Goal: Information Seeking & Learning: Check status

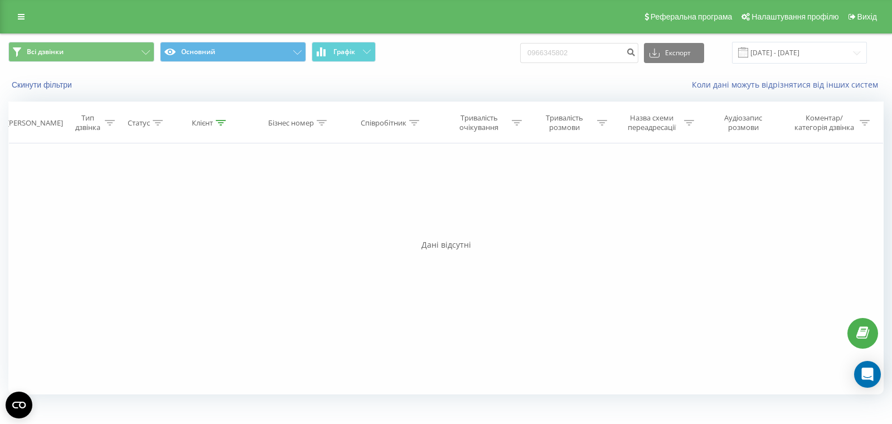
click at [513, 51] on div "Всі дзвінки Основний Графік 0966345802 Експорт .csv .xls .xlsx 19.06.2025 - 19.…" at bounding box center [446, 53] width 876 height 22
type input "0956123274"
click at [636, 50] on icon "submit" at bounding box center [630, 50] width 9 height 7
drag, startPoint x: 517, startPoint y: 39, endPoint x: 509, endPoint y: 39, distance: 8.4
click at [509, 39] on div "Всі дзвінки Основний Графік 0956123274 Експорт .csv .xls .xlsx 19.06.2025 - 19.…" at bounding box center [446, 52] width 891 height 37
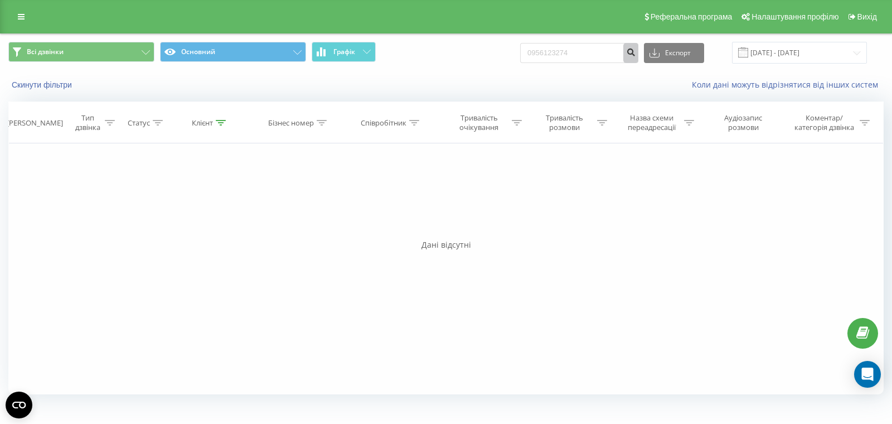
click at [636, 50] on icon "submit" at bounding box center [630, 50] width 9 height 7
drag, startPoint x: 605, startPoint y: 52, endPoint x: 503, endPoint y: 49, distance: 102.7
click at [504, 49] on div "Всі дзвінки Основний Графік 0956123274 Експорт .csv .xls .xlsx [DATE] - [DATE]" at bounding box center [446, 53] width 876 height 22
paste input "63535377"
type input "0963535377"
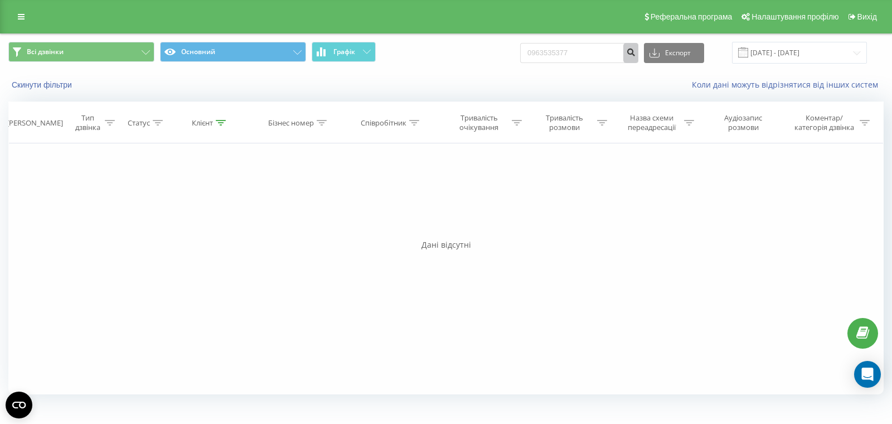
click at [636, 51] on icon "submit" at bounding box center [630, 50] width 9 height 7
drag, startPoint x: 493, startPoint y: 35, endPoint x: 473, endPoint y: 37, distance: 20.3
click at [470, 35] on div "Всі дзвінки Основний Графік 0963535377 Експорт .csv .xls .xlsx 19.06.2025 - 19.…" at bounding box center [446, 52] width 891 height 37
paste input "87678252"
type input "0987678252"
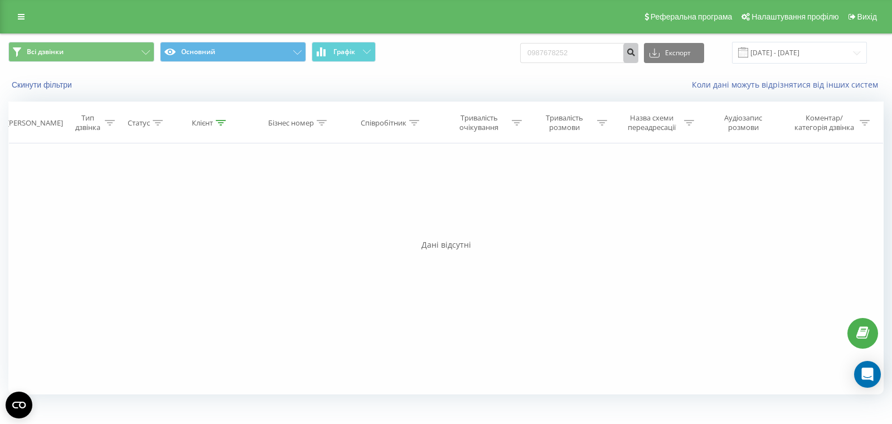
click at [636, 52] on icon "submit" at bounding box center [630, 50] width 9 height 7
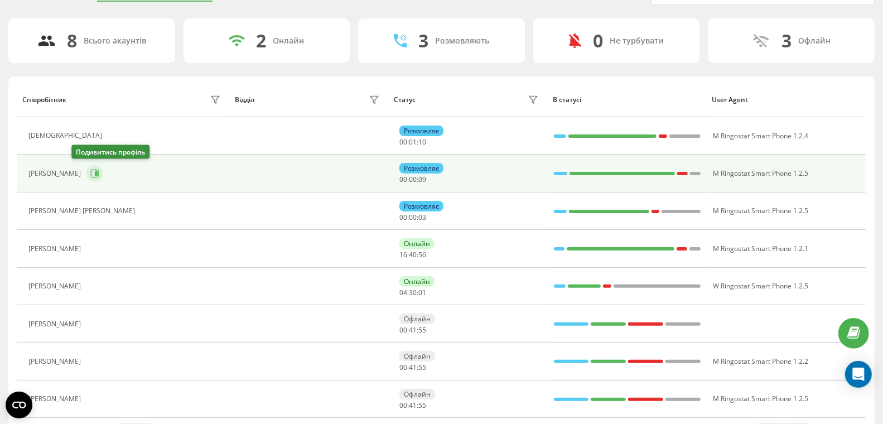
click at [95, 171] on icon at bounding box center [96, 174] width 3 height 6
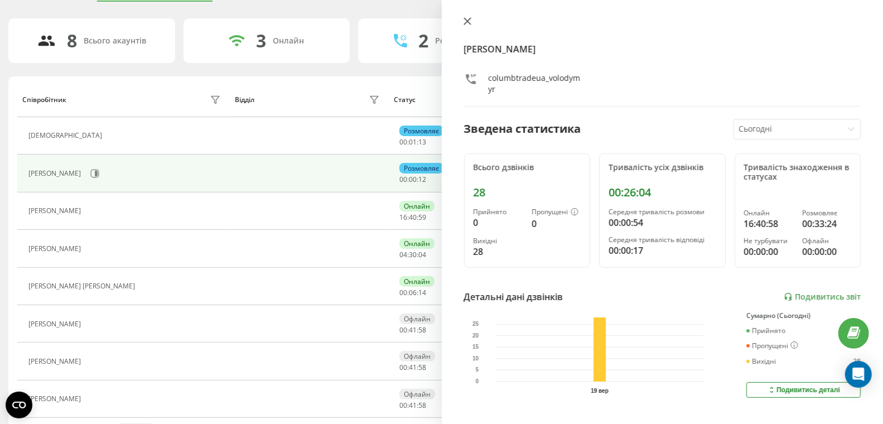
click at [467, 21] on icon at bounding box center [467, 21] width 7 height 7
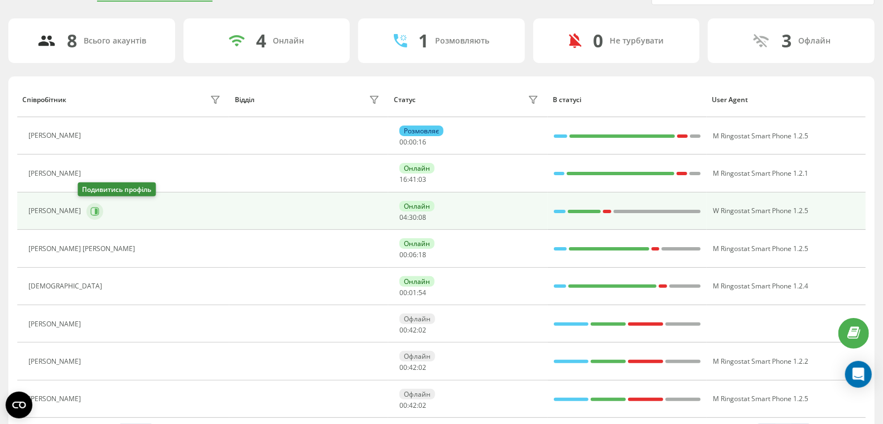
click at [95, 209] on icon at bounding box center [96, 211] width 3 height 6
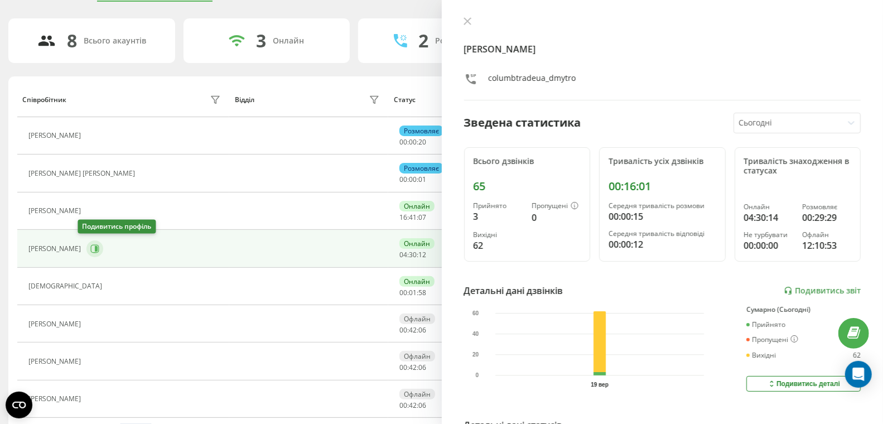
click at [91, 249] on icon at bounding box center [95, 248] width 8 height 8
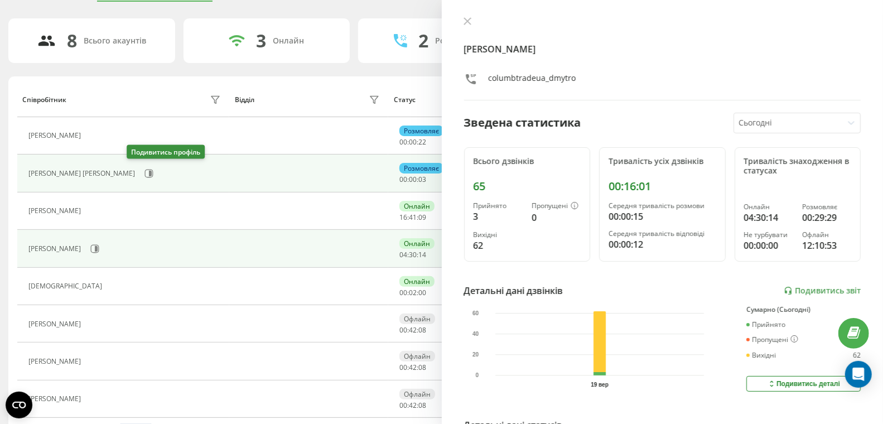
click at [125, 166] on div "Смик Олександр Сергійович" at bounding box center [125, 173] width 195 height 19
click at [144, 171] on icon at bounding box center [148, 173] width 9 height 9
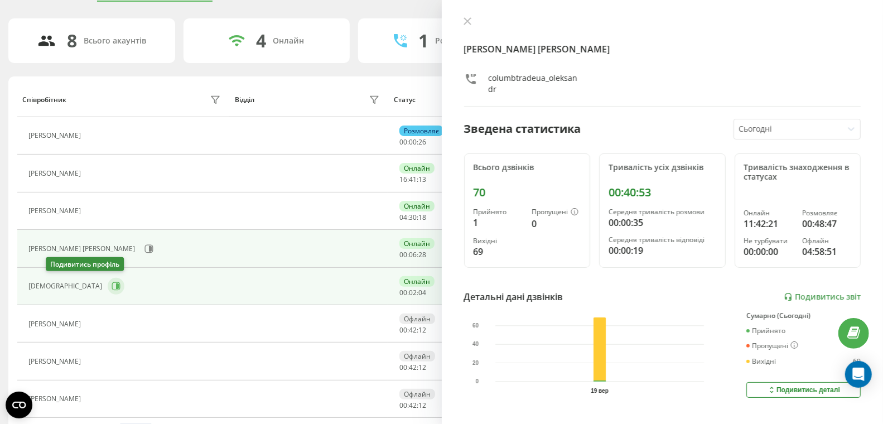
click at [112, 282] on icon at bounding box center [116, 286] width 9 height 9
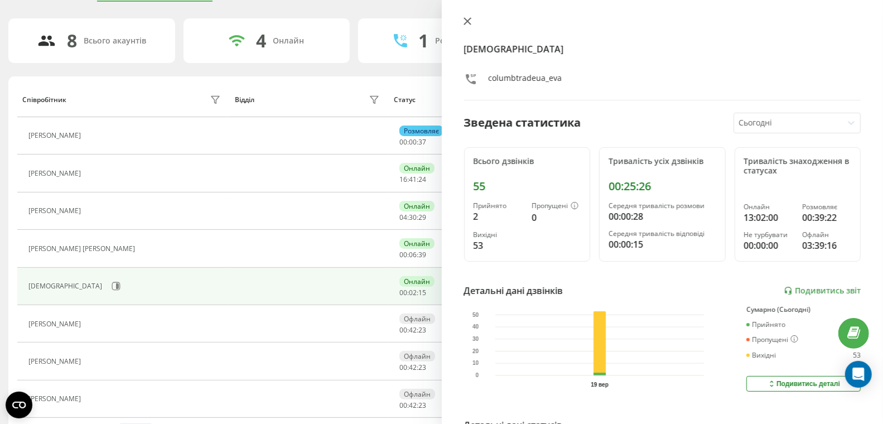
click at [465, 21] on icon at bounding box center [468, 21] width 8 height 8
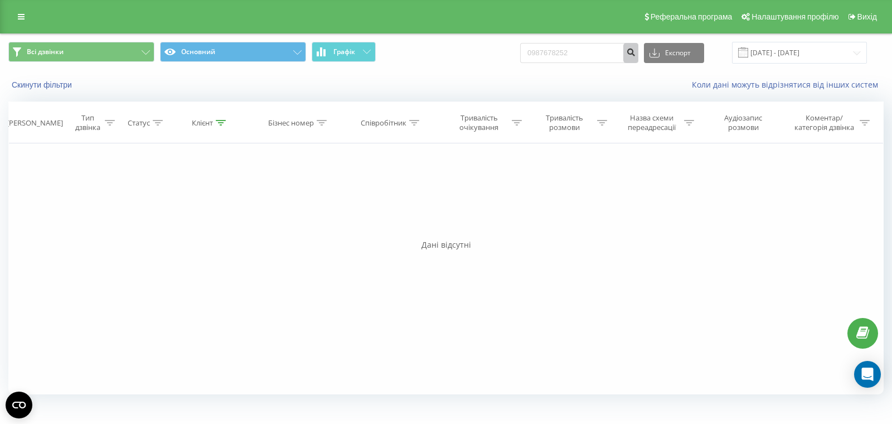
click at [636, 51] on icon "submit" at bounding box center [630, 50] width 9 height 7
drag, startPoint x: 601, startPoint y: 54, endPoint x: 494, endPoint y: 49, distance: 107.2
click at [494, 49] on div "Всі дзвінки Основний Графік 0987678252 Експорт .csv .xls .xlsx [DATE] - [DATE]" at bounding box center [446, 53] width 876 height 22
paste input "9932226"
type input "0999322262"
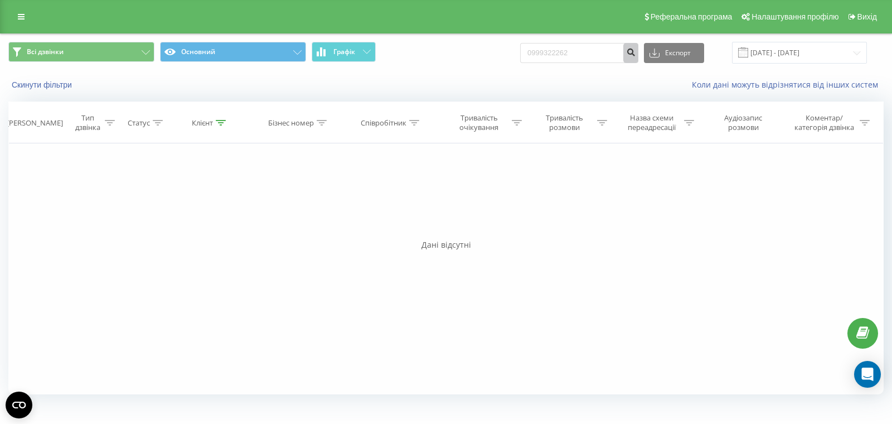
click at [636, 52] on icon "submit" at bounding box center [630, 50] width 9 height 7
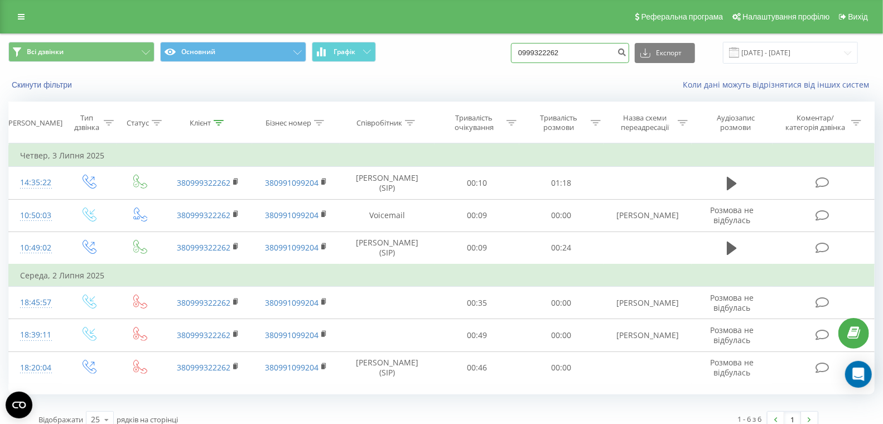
drag, startPoint x: 602, startPoint y: 54, endPoint x: 492, endPoint y: 52, distance: 110.4
click at [492, 52] on div "Всі дзвінки Основний Графік 0999322262 Експорт .csv .xls .xlsx [DATE] - [DATE]" at bounding box center [441, 53] width 866 height 22
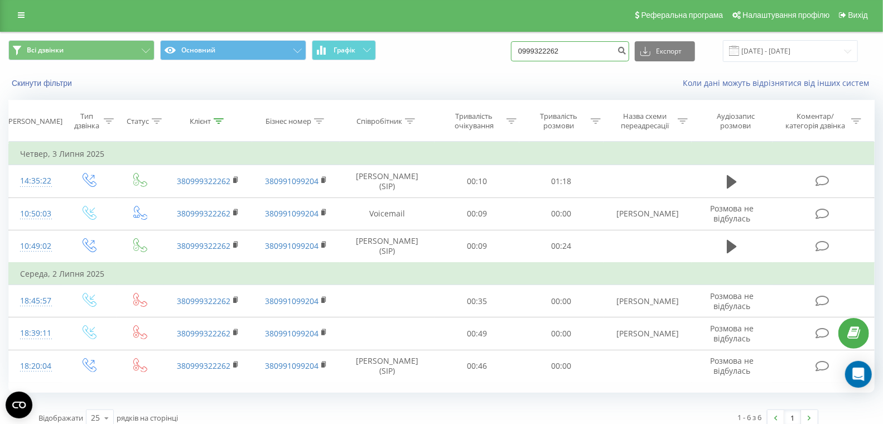
scroll to position [2, 0]
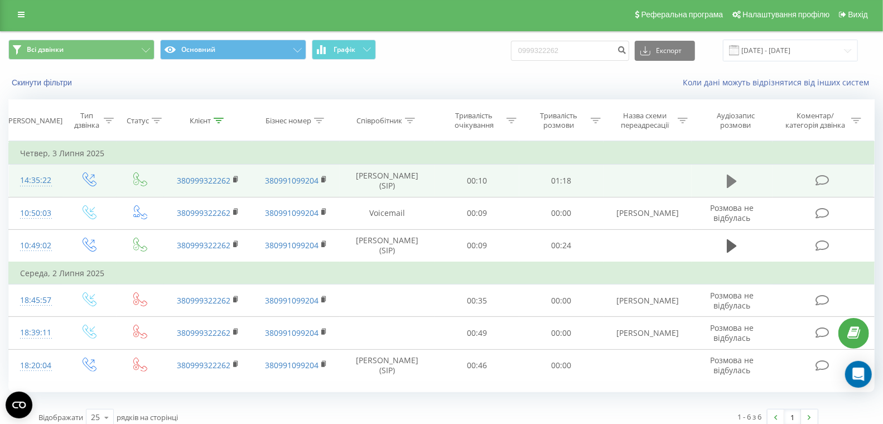
click at [727, 178] on icon at bounding box center [732, 181] width 10 height 13
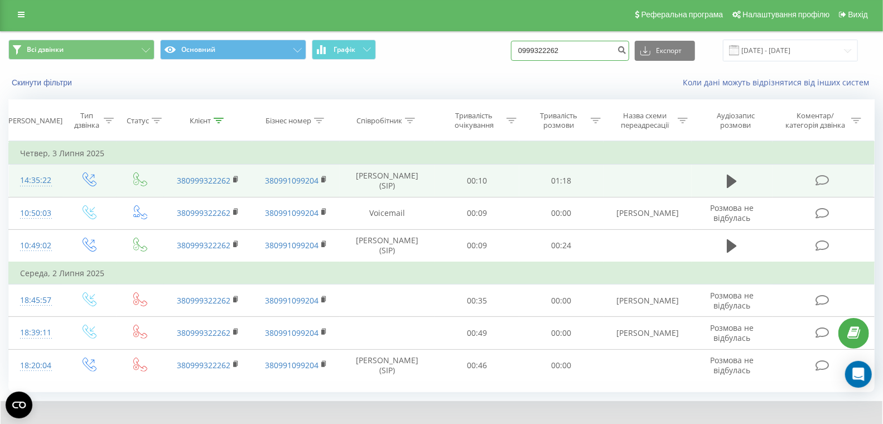
drag, startPoint x: 605, startPoint y: 49, endPoint x: 495, endPoint y: 51, distance: 109.9
click at [495, 50] on div "Всі дзвінки Основний Графік 0999322262 Експорт .csv .xls .xlsx 19.06.2025 - 19.…" at bounding box center [441, 51] width 866 height 22
paste input "35281441"
type input "0935281441"
click at [626, 50] on icon "submit" at bounding box center [621, 48] width 9 height 7
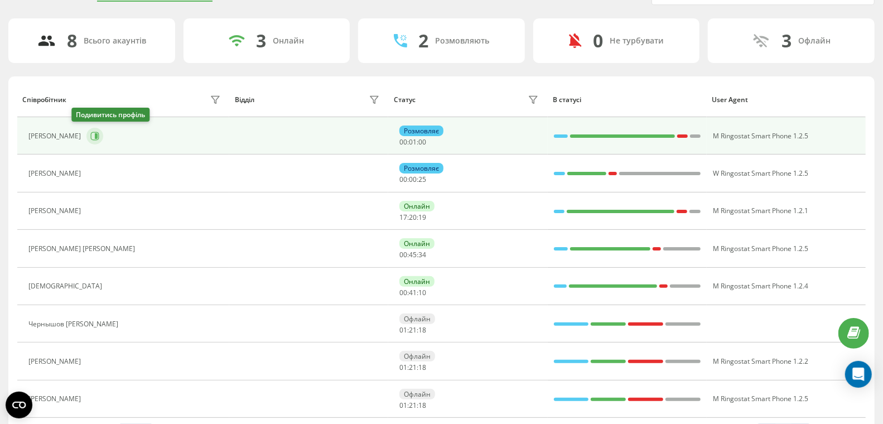
click at [86, 134] on button at bounding box center [94, 136] width 17 height 17
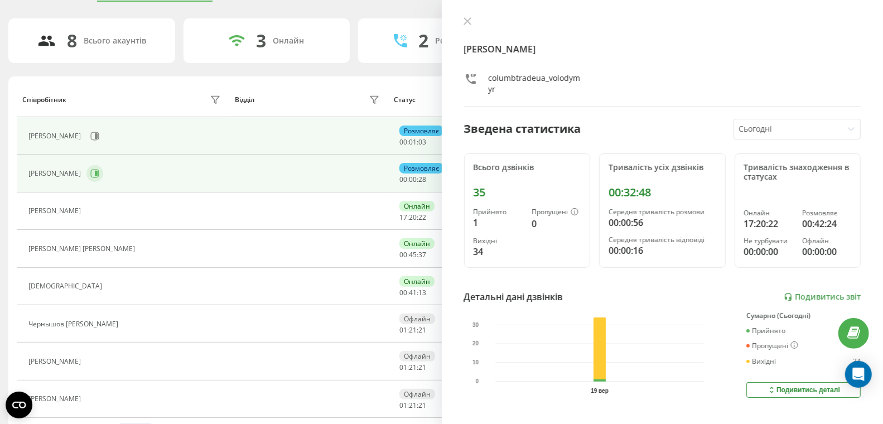
click at [90, 176] on button at bounding box center [94, 173] width 17 height 17
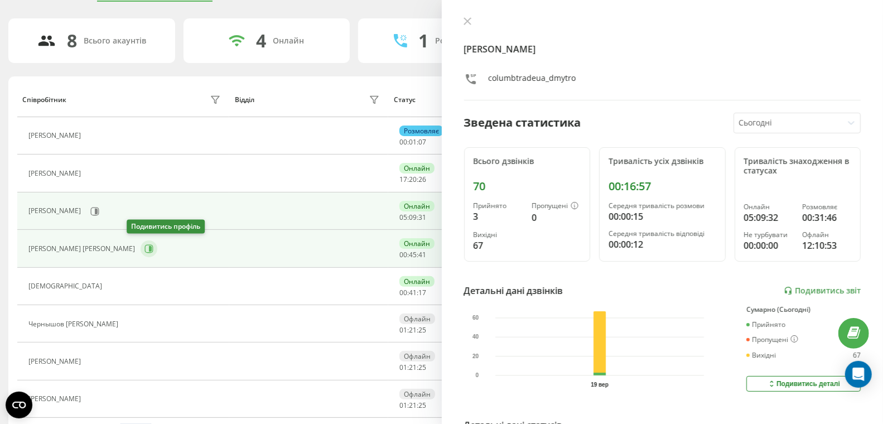
click at [149, 246] on icon at bounding box center [150, 249] width 3 height 6
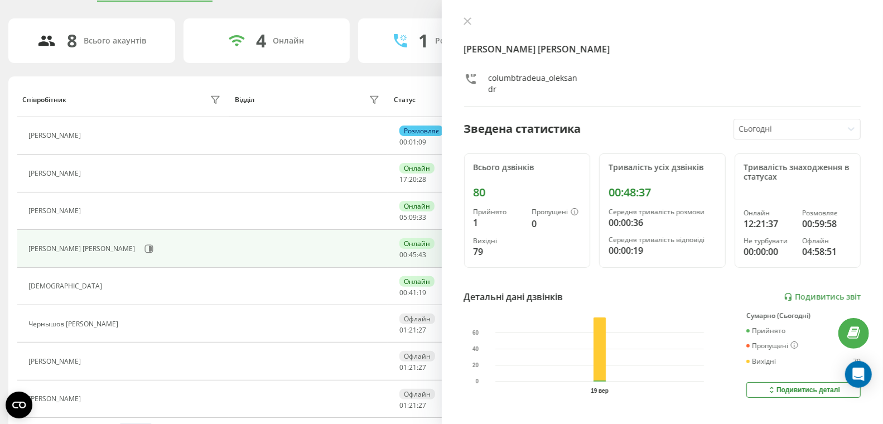
drag, startPoint x: 466, startPoint y: 20, endPoint x: 387, endPoint y: 20, distance: 79.8
click at [466, 20] on icon at bounding box center [467, 21] width 7 height 7
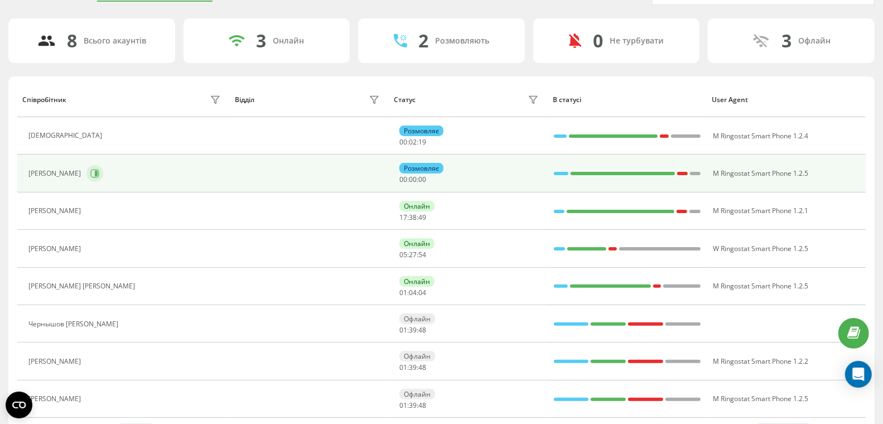
click at [86, 170] on button at bounding box center [94, 173] width 17 height 17
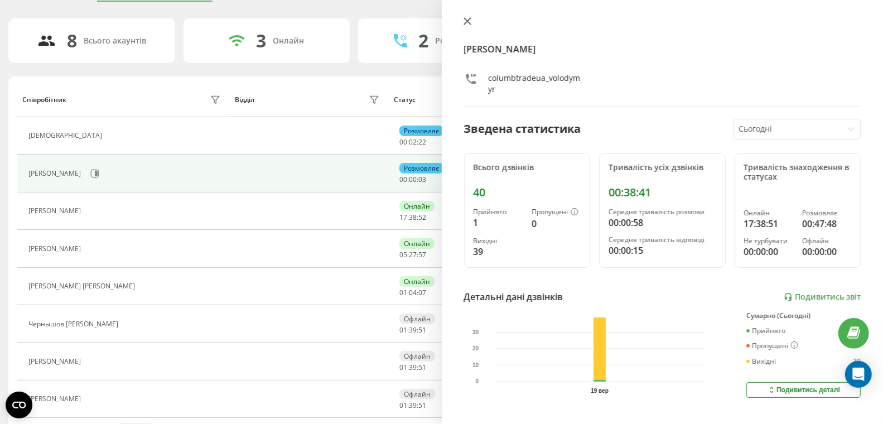
click at [469, 20] on icon at bounding box center [467, 21] width 7 height 7
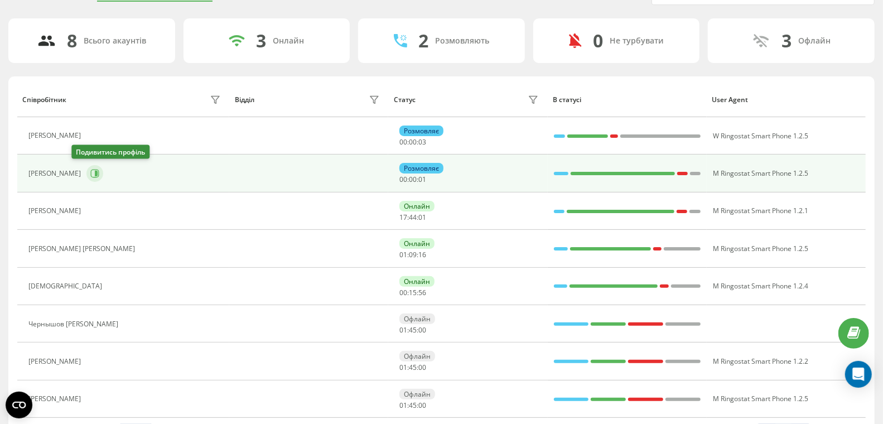
click at [90, 175] on icon at bounding box center [94, 173] width 9 height 9
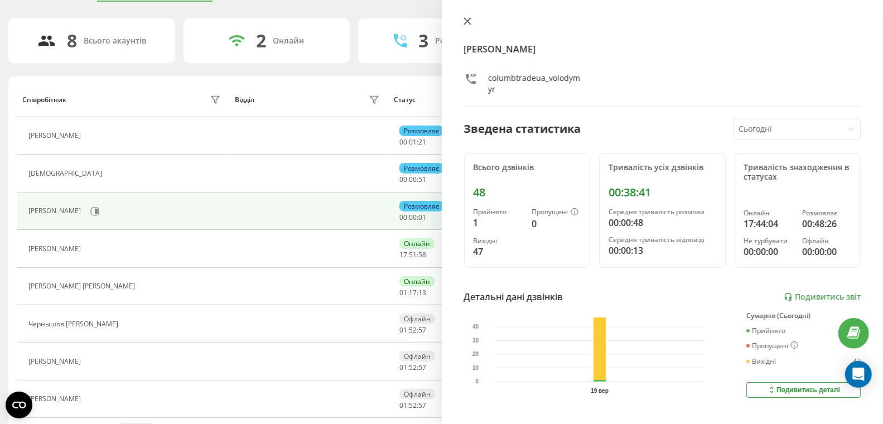
click at [469, 22] on icon at bounding box center [468, 21] width 8 height 8
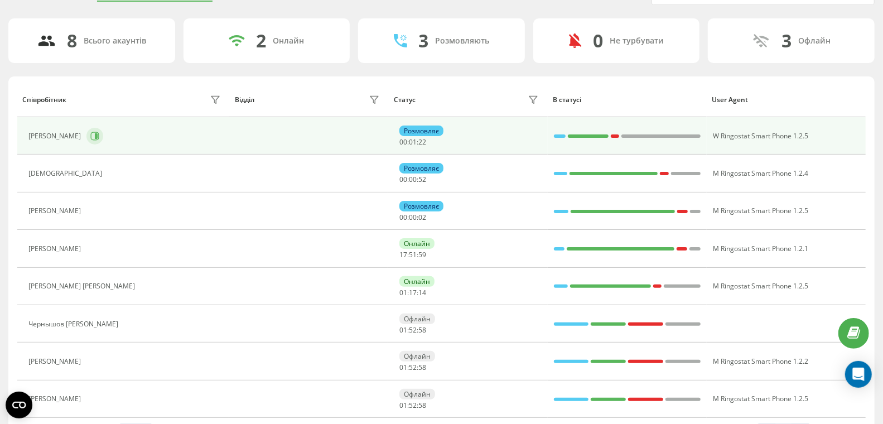
click at [91, 134] on button at bounding box center [94, 136] width 17 height 17
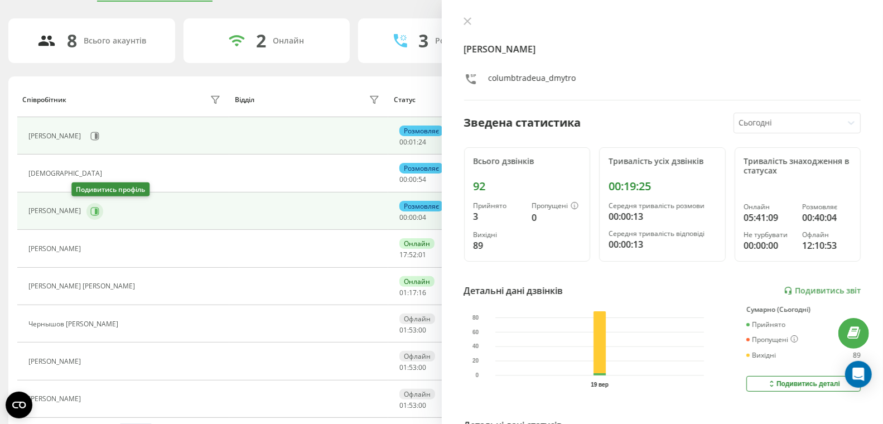
click at [90, 210] on icon at bounding box center [94, 211] width 9 height 9
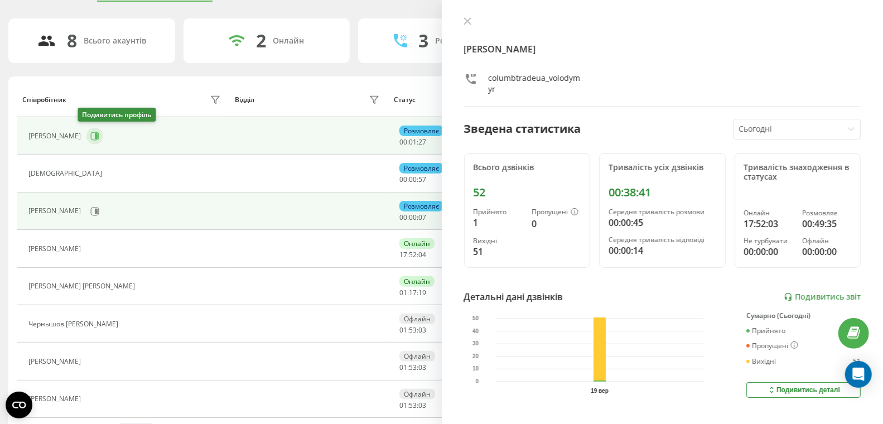
click at [90, 134] on icon at bounding box center [94, 136] width 9 height 9
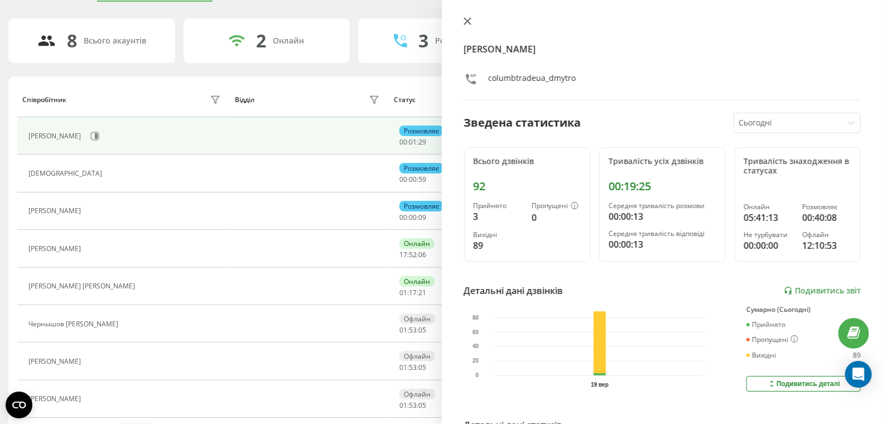
click at [470, 21] on icon at bounding box center [468, 21] width 8 height 8
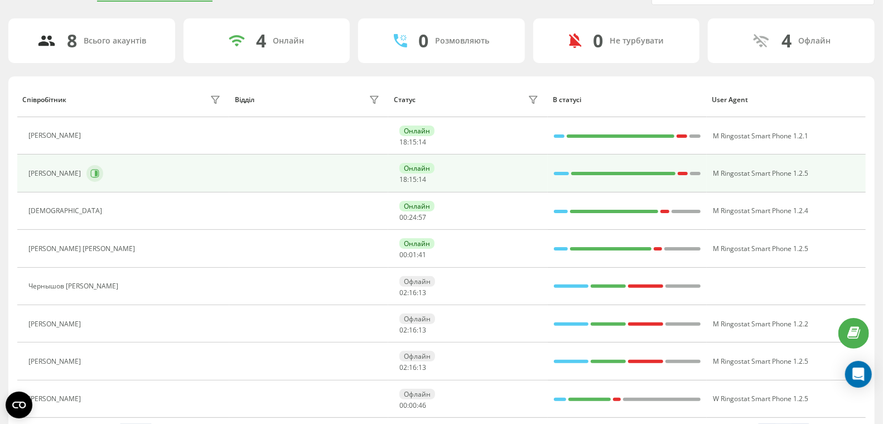
click at [90, 172] on icon at bounding box center [94, 173] width 9 height 9
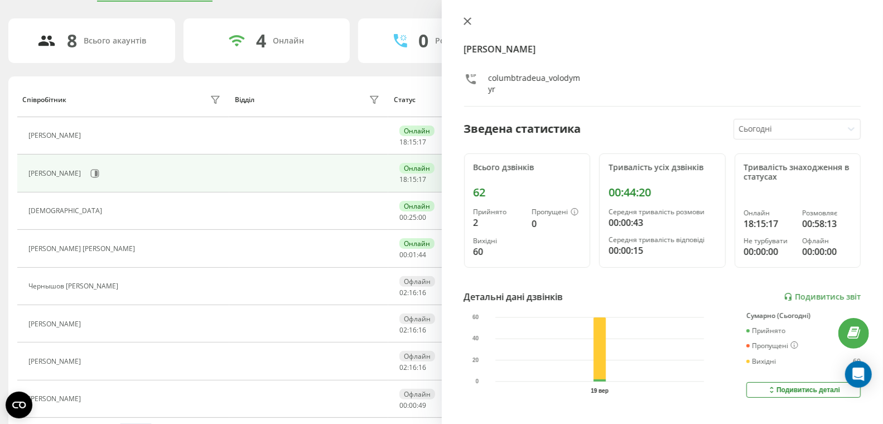
click at [468, 22] on icon at bounding box center [467, 21] width 7 height 7
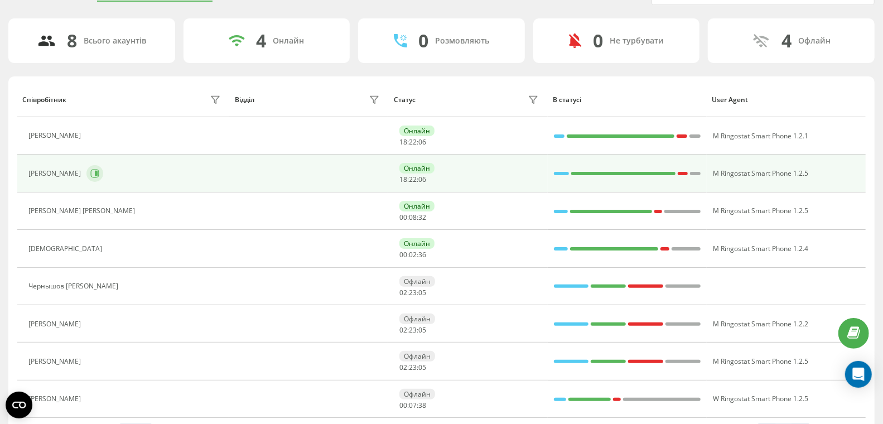
click at [86, 172] on button at bounding box center [94, 173] width 17 height 17
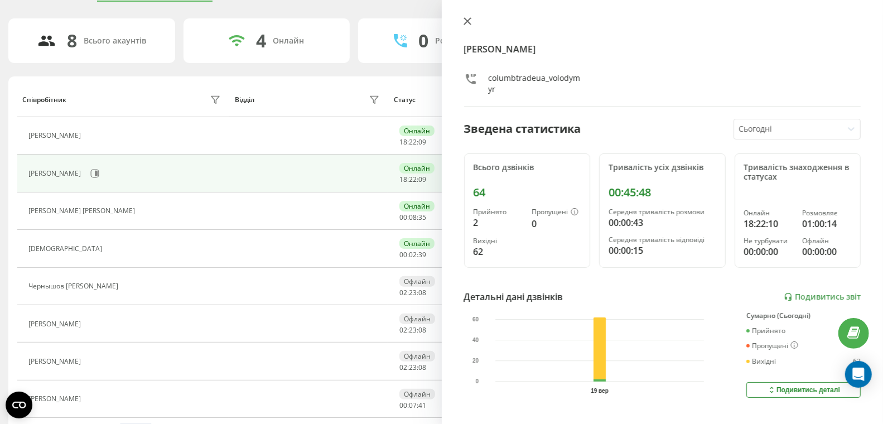
click at [469, 21] on icon at bounding box center [468, 21] width 8 height 8
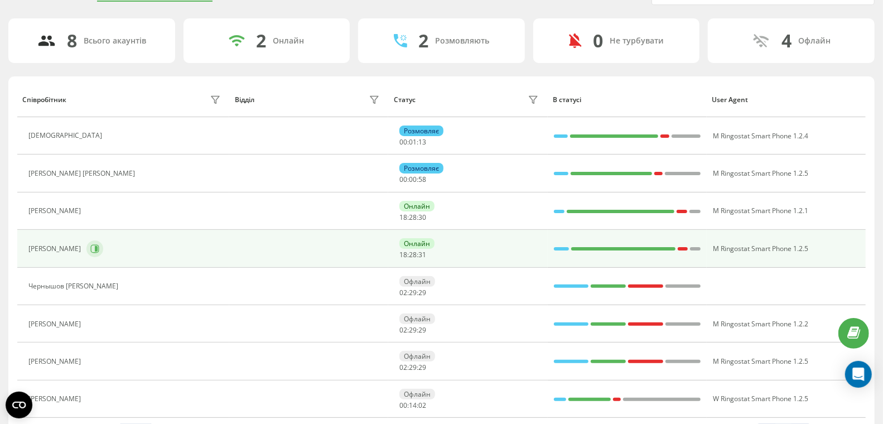
click at [90, 244] on icon at bounding box center [94, 248] width 9 height 9
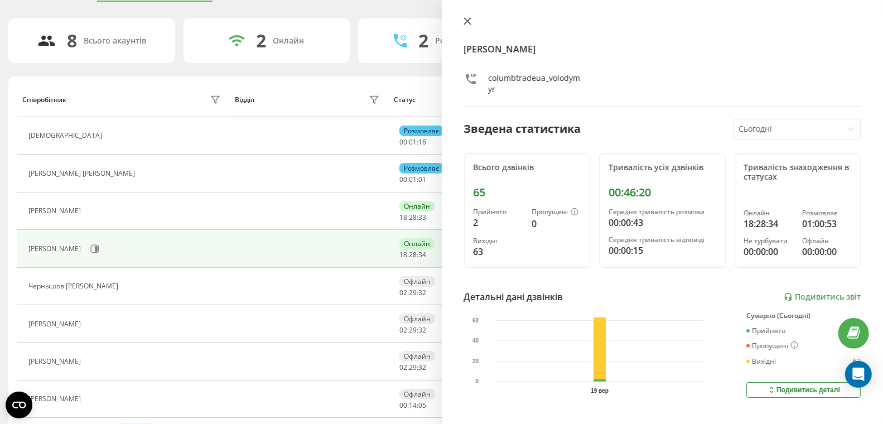
click at [461, 22] on button at bounding box center [467, 22] width 15 height 11
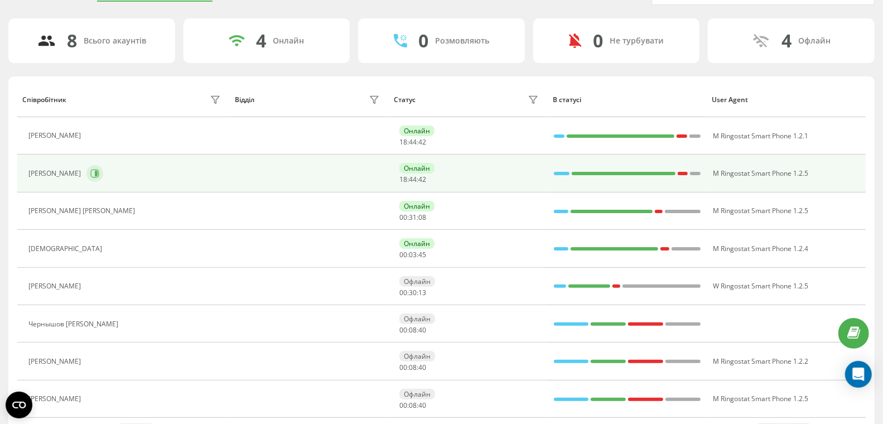
click at [90, 173] on icon at bounding box center [94, 173] width 9 height 9
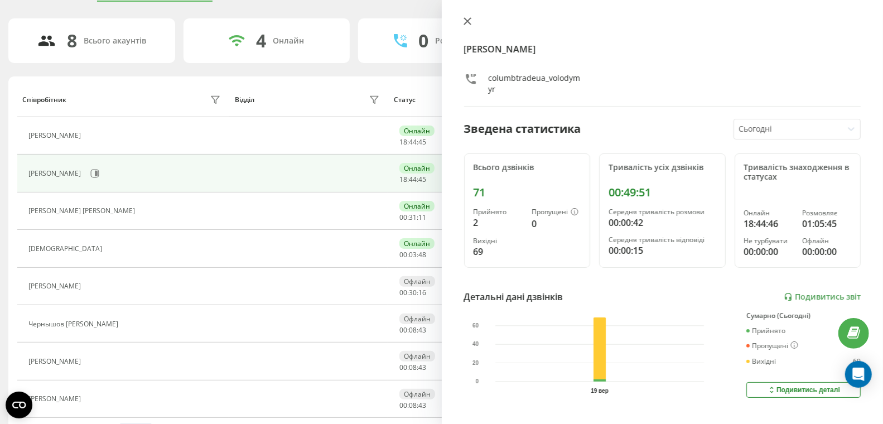
click at [469, 20] on icon at bounding box center [467, 21] width 7 height 7
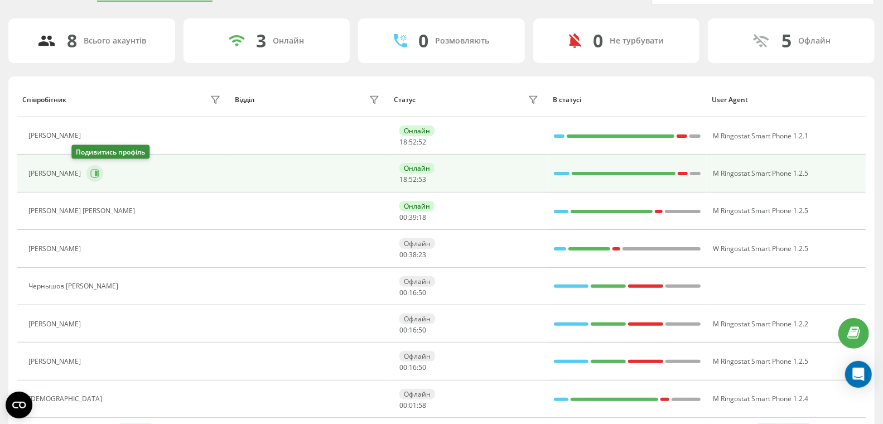
click at [86, 173] on button at bounding box center [94, 173] width 17 height 17
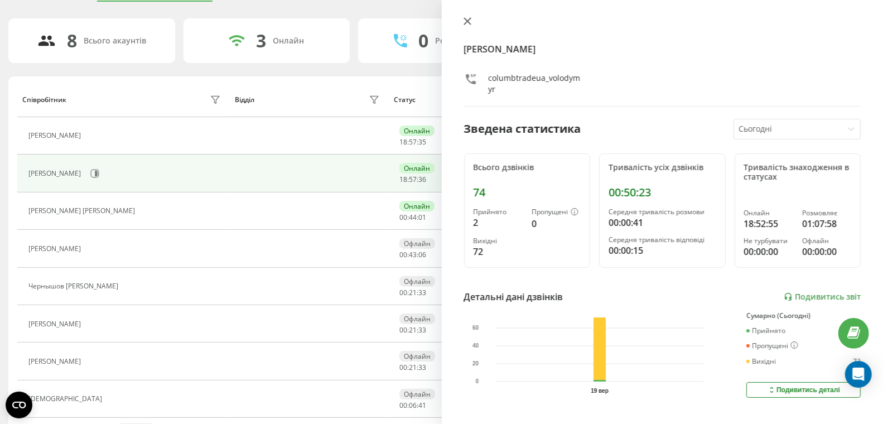
click at [467, 23] on icon at bounding box center [468, 21] width 8 height 8
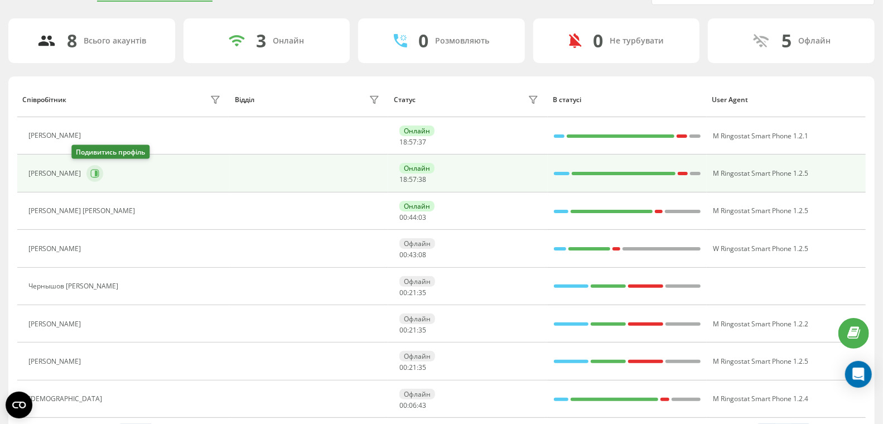
click at [86, 172] on button at bounding box center [94, 173] width 17 height 17
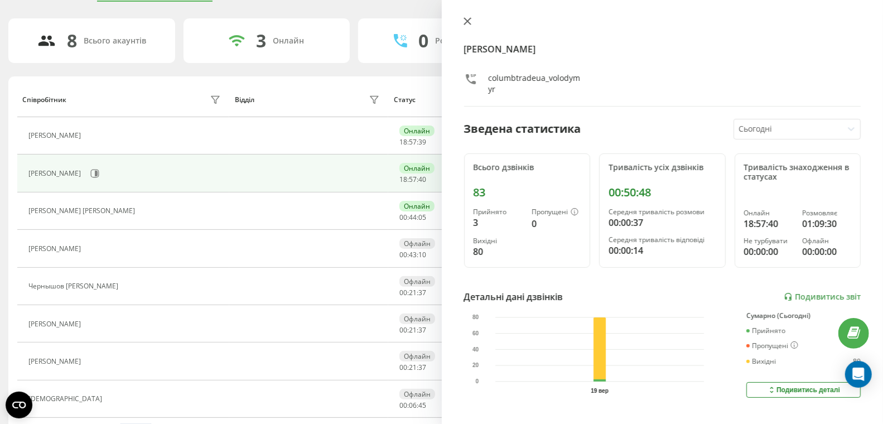
click at [465, 18] on icon at bounding box center [468, 21] width 8 height 8
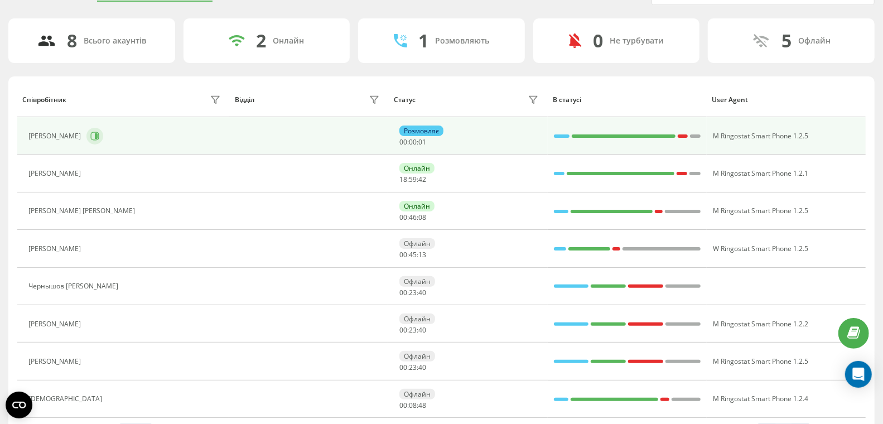
click at [95, 134] on icon at bounding box center [96, 136] width 3 height 6
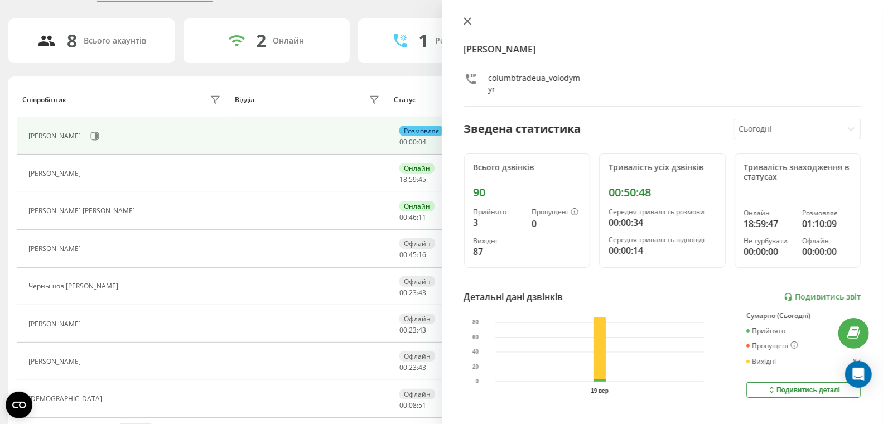
click at [468, 21] on icon at bounding box center [467, 21] width 7 height 7
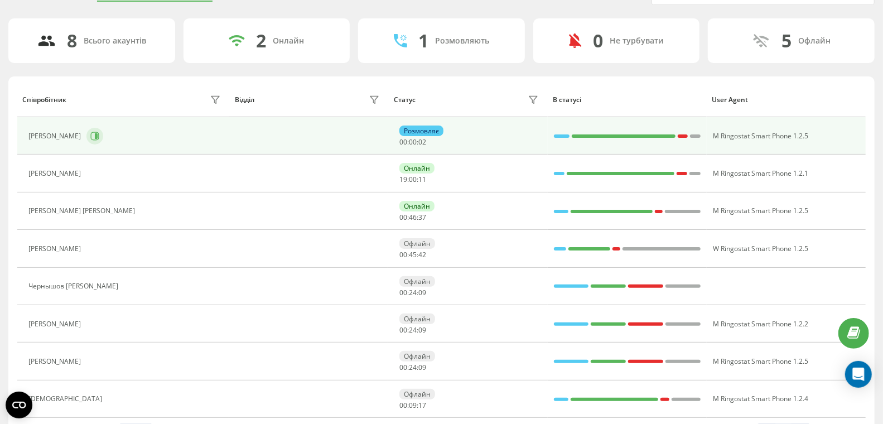
click at [91, 132] on icon at bounding box center [95, 136] width 8 height 8
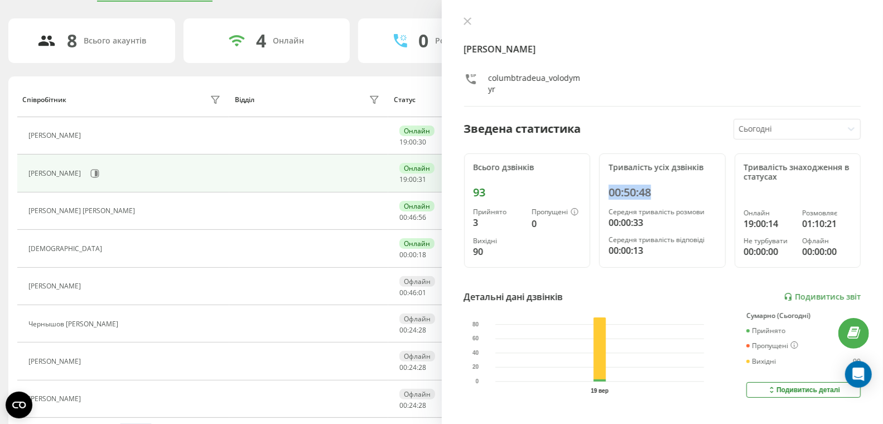
drag, startPoint x: 650, startPoint y: 193, endPoint x: 608, endPoint y: 190, distance: 41.9
click at [609, 190] on div "00:50:48" at bounding box center [663, 192] width 108 height 13
copy div "00:50:48"
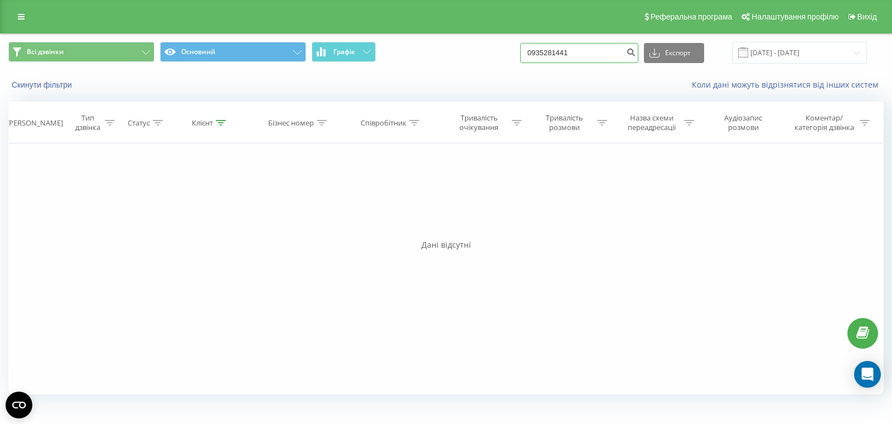
drag, startPoint x: 601, startPoint y: 57, endPoint x: 472, endPoint y: 37, distance: 130.3
click at [480, 37] on div "Всі дзвінки Основний Графік 0935281441 Експорт .csv .xls .xlsx [DATE] - [DATE]" at bounding box center [446, 52] width 891 height 37
paste input "96731625"
type input "0996731625"
click at [636, 52] on icon "submit" at bounding box center [630, 50] width 9 height 7
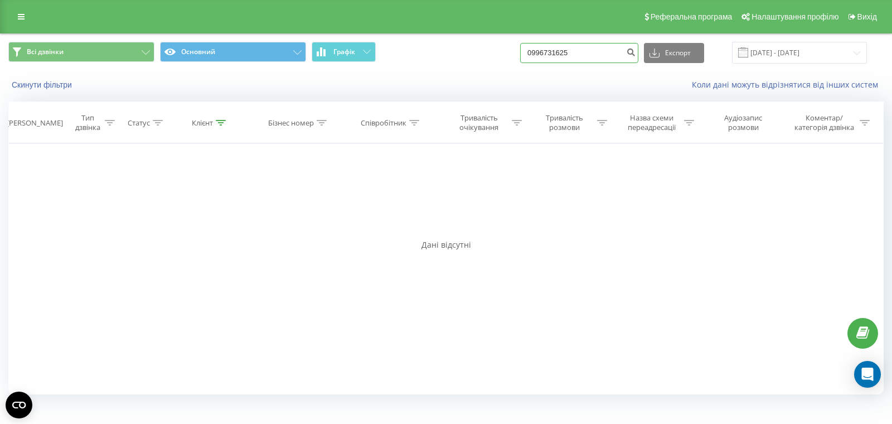
drag, startPoint x: 543, startPoint y: 50, endPoint x: 510, endPoint y: 50, distance: 33.5
click at [502, 49] on div "Всі дзвінки Основний Графік 0996731625 Експорт .csv .xls .xlsx 19.06.2025 - 19.…" at bounding box center [446, 53] width 876 height 22
paste input "509386392"
type input "0509386392"
click at [636, 52] on icon "submit" at bounding box center [630, 50] width 9 height 7
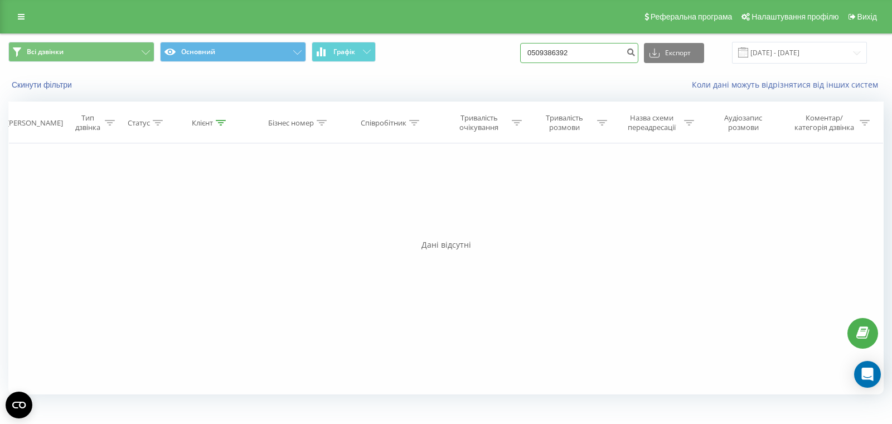
drag, startPoint x: 593, startPoint y: 54, endPoint x: 480, endPoint y: 52, distance: 113.2
click at [480, 52] on div "Всі дзвінки Основний Графік 0509386392 Експорт .csv .xls .xlsx 19.06.2025 - 19.…" at bounding box center [446, 53] width 876 height 22
paste input "665388856"
type input "0665388856"
click at [636, 51] on icon "submit" at bounding box center [630, 50] width 9 height 7
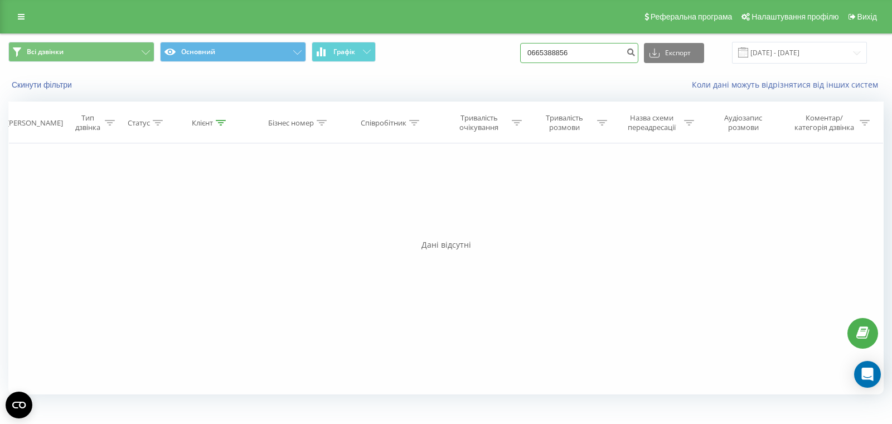
drag, startPoint x: 597, startPoint y: 54, endPoint x: 443, endPoint y: 35, distance: 154.6
click at [446, 35] on div "Всі дзвінки Основний Графік 0665388856 Експорт .csv .xls .xlsx [DATE] - [DATE]" at bounding box center [446, 52] width 891 height 37
paste input "950337861"
type input "0950337861"
click at [636, 52] on icon "submit" at bounding box center [630, 50] width 9 height 7
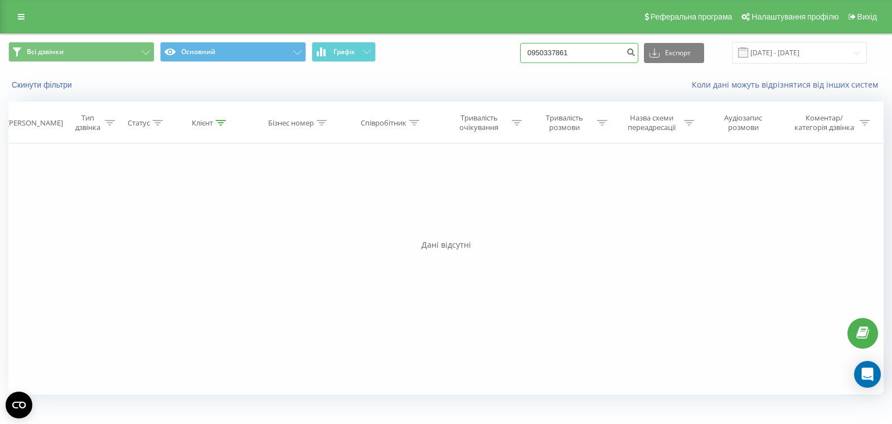
drag, startPoint x: 605, startPoint y: 50, endPoint x: 485, endPoint y: 50, distance: 119.9
click at [482, 49] on div "Всі дзвінки Основний Графік 0950337861 Експорт .csv .xls .xlsx [DATE] - [DATE]" at bounding box center [446, 53] width 876 height 22
paste input "632170095"
type input "0632170095"
click at [639, 52] on button "submit" at bounding box center [631, 53] width 15 height 20
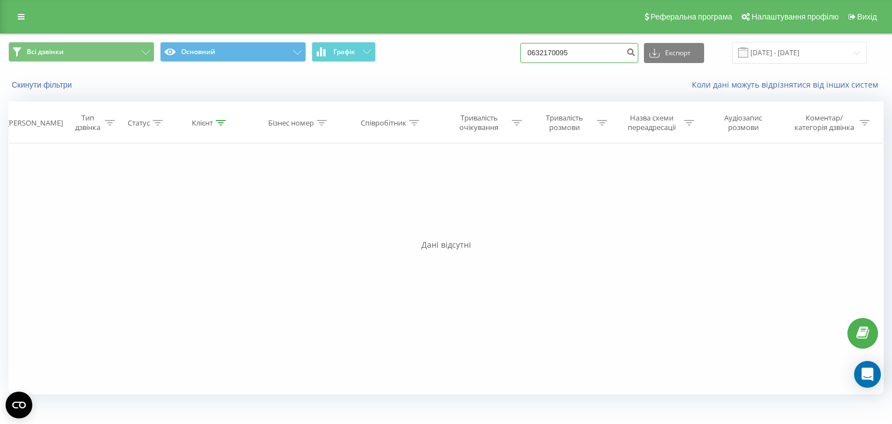
drag, startPoint x: 562, startPoint y: 48, endPoint x: 478, endPoint y: 55, distance: 84.0
click at [477, 55] on div "Всі дзвінки Основний Графік 0632170095 Експорт .csv .xls .xlsx [DATE] - [DATE]" at bounding box center [446, 53] width 876 height 22
paste input "66103479"
type input "0666103479"
click at [636, 51] on icon "submit" at bounding box center [630, 50] width 9 height 7
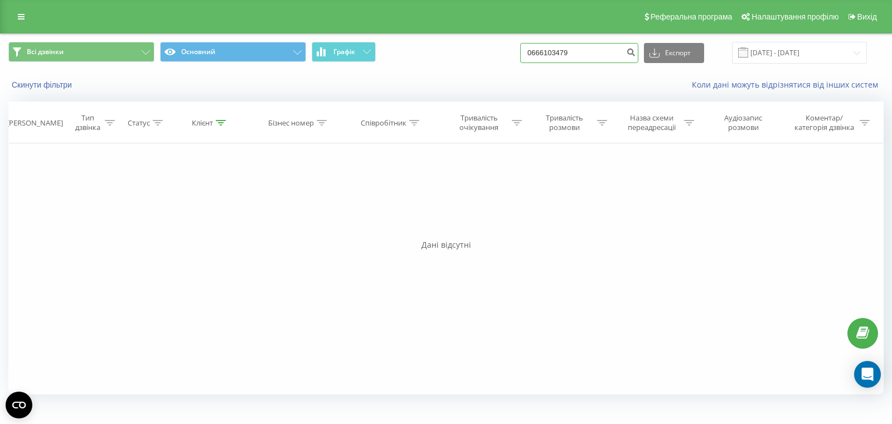
drag, startPoint x: 599, startPoint y: 49, endPoint x: 548, endPoint y: 51, distance: 50.8
click at [527, 46] on div "Всі дзвінки Основний Графік 0666103479 Експорт .csv .xls .xlsx 19.06.2025 - 19.…" at bounding box center [446, 53] width 876 height 22
paste input "0679778921"
drag, startPoint x: 564, startPoint y: 53, endPoint x: 679, endPoint y: 57, distance: 115.0
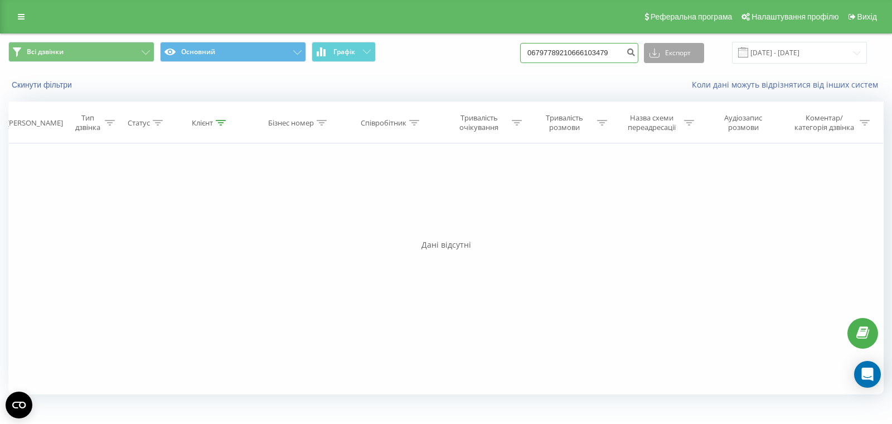
click at [679, 57] on div "06797789210666103479 Експорт .csv .xls .xlsx 19.06.2025 - 19.09.2025" at bounding box center [693, 53] width 347 height 22
paste input
type input "0679778921"
click at [636, 52] on icon "submit" at bounding box center [630, 50] width 9 height 7
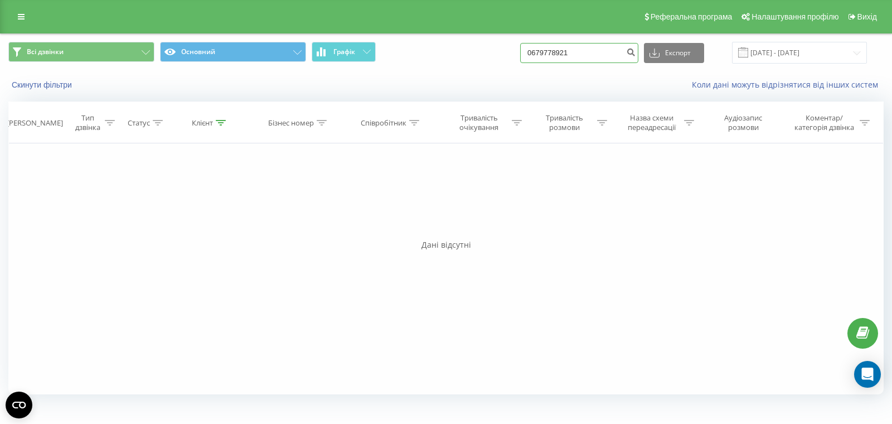
drag, startPoint x: 613, startPoint y: 54, endPoint x: 504, endPoint y: 52, distance: 108.8
click at [505, 52] on div "Всі дзвінки Основний Графік 0679778921 Експорт .csv .xls .xlsx 19.06.2025 - 19.…" at bounding box center [446, 53] width 876 height 22
paste input "503707875"
type input "0503707875"
click at [636, 54] on icon "submit" at bounding box center [630, 50] width 9 height 7
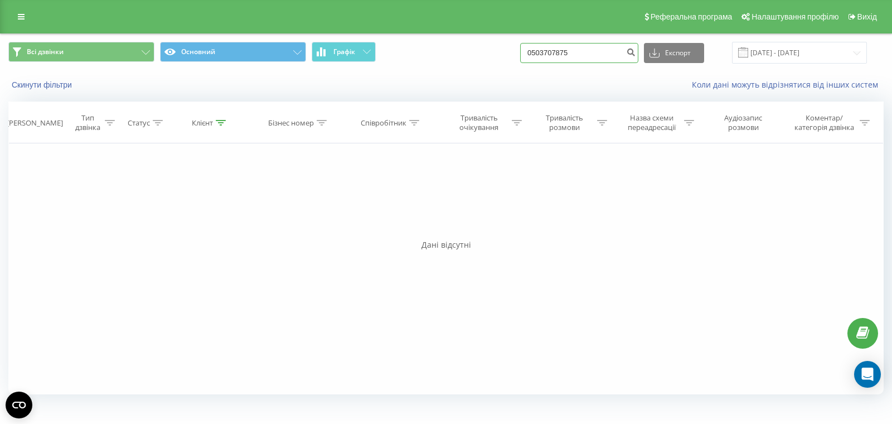
drag, startPoint x: 605, startPoint y: 51, endPoint x: 539, endPoint y: 52, distance: 65.3
click at [539, 52] on div "Всі дзвінки Основний Графік 0503707875 Експорт .csv .xls .xlsx 19.06.2025 - 19.…" at bounding box center [446, 53] width 876 height 22
paste input "955349199"
type input "0955349199"
click at [636, 53] on icon "submit" at bounding box center [630, 50] width 9 height 7
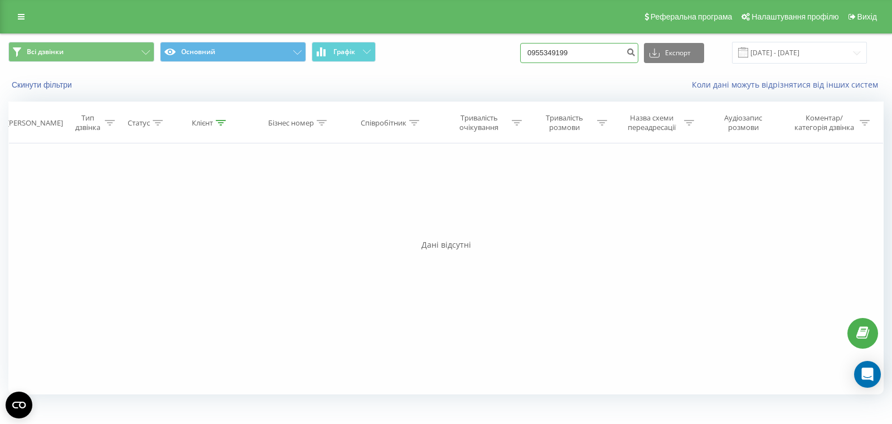
drag, startPoint x: 607, startPoint y: 54, endPoint x: 492, endPoint y: 44, distance: 115.9
click at [481, 42] on div "Всі дзвінки Основний Графік 0955349199 Експорт .csv .xls .xlsx 19.06.2025 - 19.…" at bounding box center [446, 53] width 876 height 22
paste input "733701113"
type input "0733701113"
click at [636, 54] on icon "submit" at bounding box center [630, 50] width 9 height 7
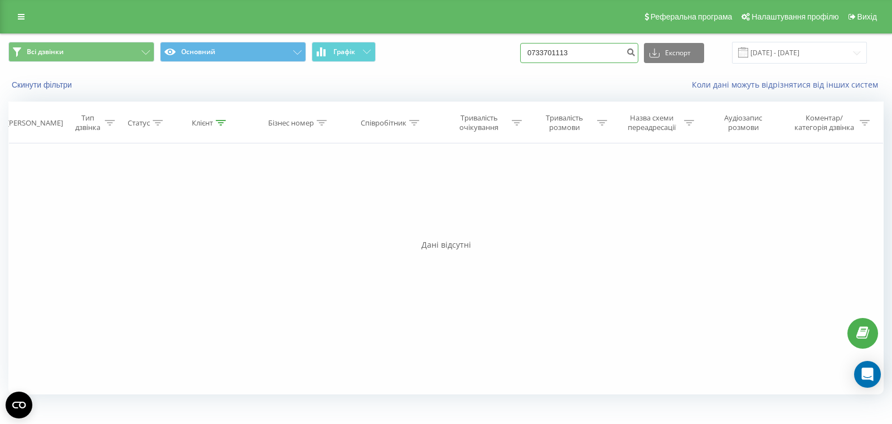
drag, startPoint x: 601, startPoint y: 53, endPoint x: 516, endPoint y: 49, distance: 85.4
click at [501, 49] on div "Всі дзвінки Основний Графік 0733701113 Експорт .csv .xls .xlsx 19.06.2025 - 19.…" at bounding box center [446, 53] width 876 height 22
paste input "979617382"
type input "0979617382"
click at [636, 54] on icon "submit" at bounding box center [630, 50] width 9 height 7
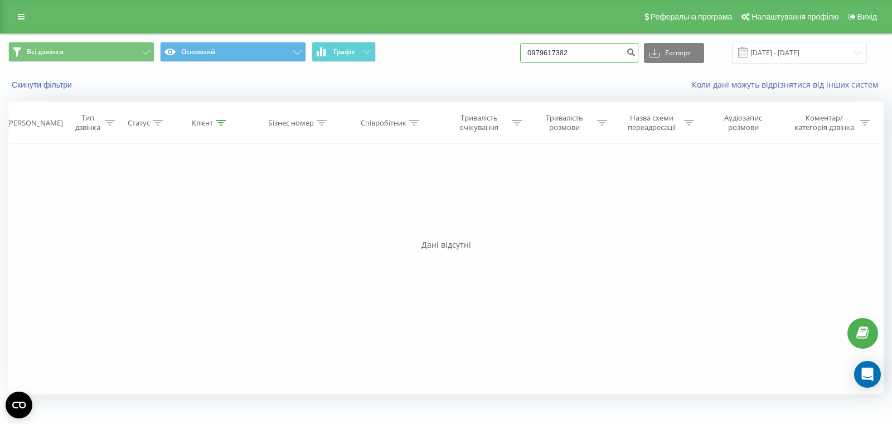
drag, startPoint x: 597, startPoint y: 50, endPoint x: 562, endPoint y: 52, distance: 35.2
click at [561, 52] on input "0979617382" at bounding box center [579, 53] width 118 height 20
drag, startPoint x: 556, startPoint y: 52, endPoint x: 531, endPoint y: 52, distance: 24.5
click at [529, 52] on div "Всі дзвінки Основний Графік 0979617382 Експорт .csv .xls .xlsx 19.06.2025 - 19.…" at bounding box center [446, 53] width 876 height 22
drag, startPoint x: 599, startPoint y: 52, endPoint x: 527, endPoint y: 52, distance: 72.0
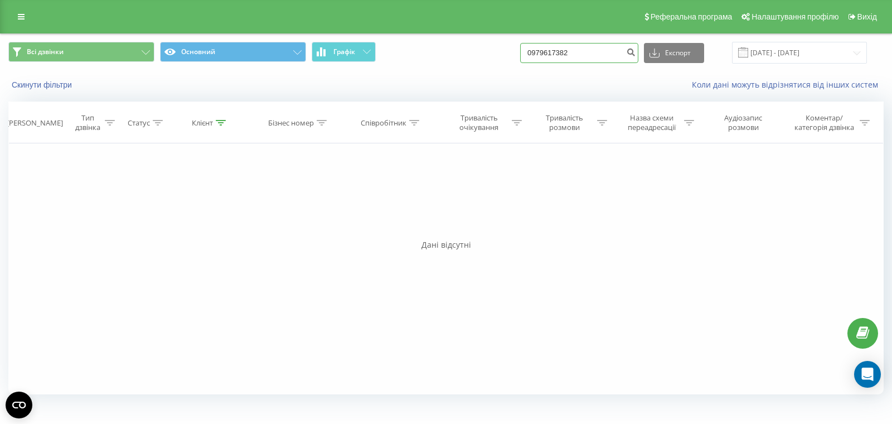
click at [529, 52] on div "Всі дзвінки Основний Графік 0979617382 Експорт .csv .xls .xlsx 19.06.2025 - 19.…" at bounding box center [446, 53] width 876 height 22
paste input "731508233"
type input "0731508233"
click at [639, 45] on button "submit" at bounding box center [631, 53] width 15 height 20
drag, startPoint x: 553, startPoint y: 49, endPoint x: 499, endPoint y: 47, distance: 54.7
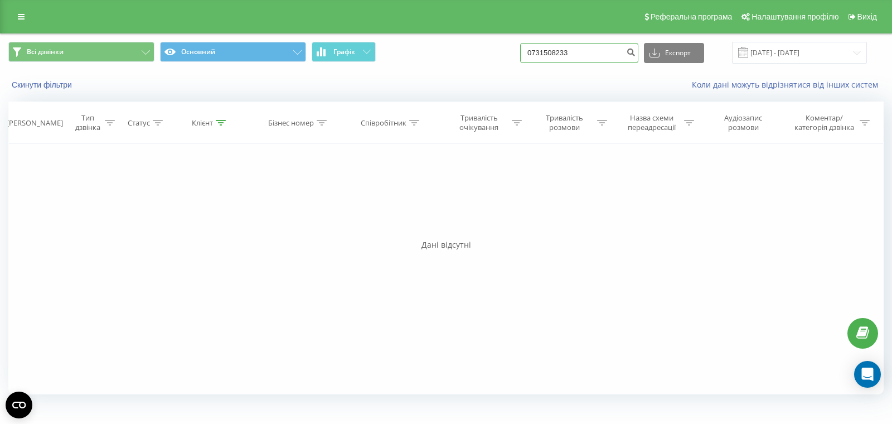
click at [490, 47] on div "Всі дзвінки Основний Графік 0731508233 Експорт .csv .xls .xlsx 19.06.2025 - 19.…" at bounding box center [446, 53] width 876 height 22
paste input "502977619"
type input "0502977619"
click at [636, 54] on icon "submit" at bounding box center [630, 50] width 9 height 7
drag, startPoint x: 607, startPoint y: 53, endPoint x: 458, endPoint y: 47, distance: 149.6
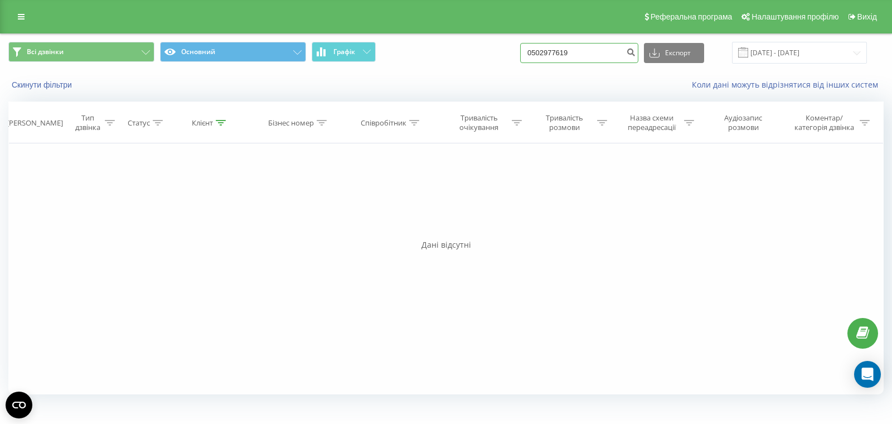
click at [459, 46] on div "Всі дзвінки Основний Графік 0502977619 Експорт .csv .xls .xlsx [DATE] - [DATE]" at bounding box center [446, 53] width 876 height 22
paste input "931509412"
type input "0931509412"
click at [636, 51] on icon "submit" at bounding box center [630, 50] width 9 height 7
drag, startPoint x: 519, startPoint y: 48, endPoint x: 487, endPoint y: 47, distance: 32.4
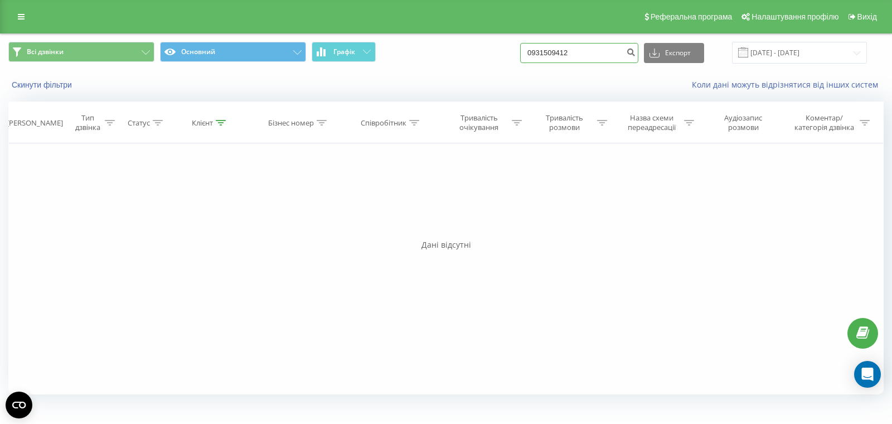
click at [490, 47] on div "Всі дзвінки Основний Графік 0931509412 Експорт .csv .xls .xlsx [DATE] - [DATE]" at bounding box center [446, 53] width 876 height 22
paste input "660074824"
type input "0660074824"
click at [636, 51] on icon "submit" at bounding box center [630, 50] width 9 height 7
drag, startPoint x: 538, startPoint y: 55, endPoint x: 511, endPoint y: 55, distance: 27.3
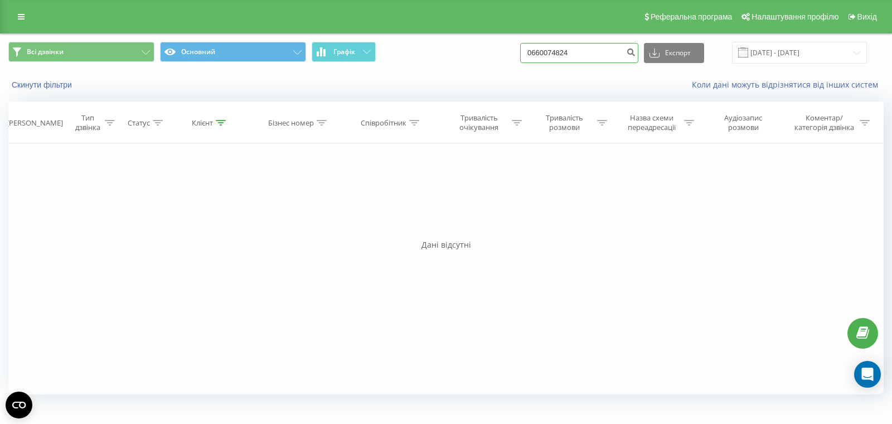
click at [511, 55] on div "Всі дзвінки Основний Графік 0660074824 Експорт .csv .xls .xlsx [DATE] - [DATE]" at bounding box center [446, 53] width 876 height 22
paste input "74898545"
type input "0674898545"
click at [636, 51] on icon "submit" at bounding box center [630, 50] width 9 height 7
drag, startPoint x: 605, startPoint y: 56, endPoint x: 556, endPoint y: 45, distance: 49.7
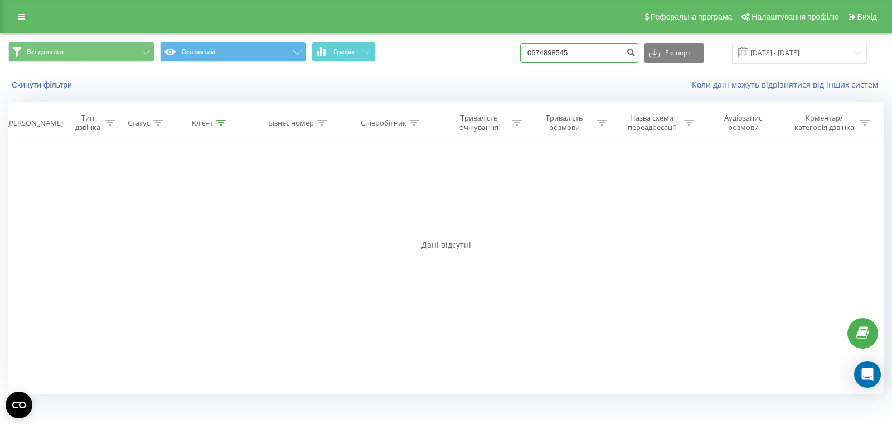
click at [547, 44] on div "Всі дзвінки Основний Графік 0674898545 Експорт .csv .xls .xlsx [DATE] - [DATE]" at bounding box center [446, 53] width 876 height 22
paste input "37462783"
type input "0637462783"
click at [636, 51] on icon "submit" at bounding box center [630, 50] width 9 height 7
drag, startPoint x: 604, startPoint y: 52, endPoint x: 517, endPoint y: 44, distance: 86.9
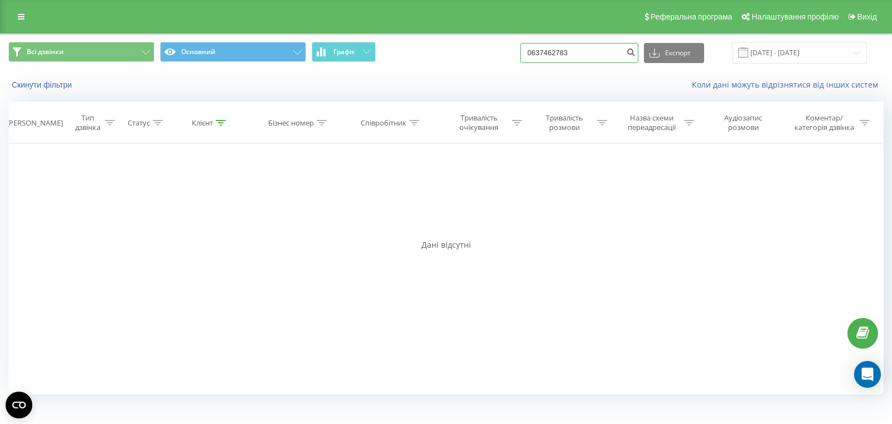
click at [517, 44] on div "Всі дзвінки Основний Графік 0637462783 Експорт .csv .xls .xlsx [DATE] - [DATE]" at bounding box center [446, 53] width 876 height 22
paste input "2647962"
type input "0632647962"
click at [636, 52] on icon "submit" at bounding box center [630, 50] width 9 height 7
drag, startPoint x: 602, startPoint y: 49, endPoint x: 522, endPoint y: 38, distance: 81.6
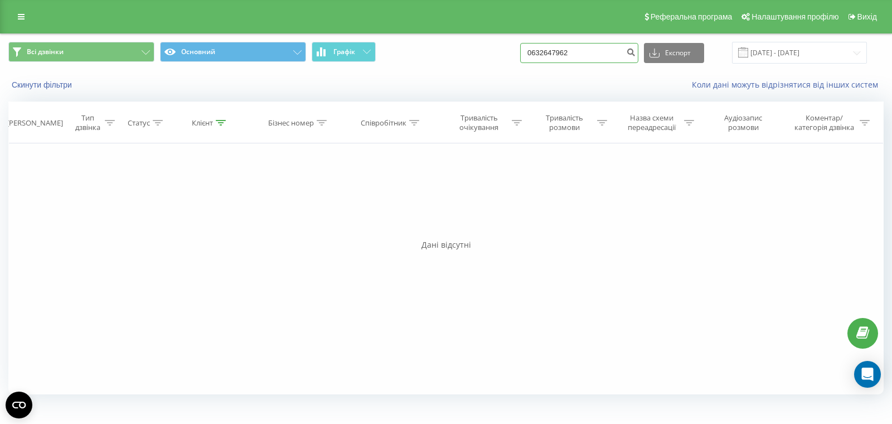
click at [520, 38] on div "Всі дзвінки Основний Графік 0632647962 Експорт .csv .xls .xlsx 19.06.2025 - 19.…" at bounding box center [446, 52] width 891 height 37
paste input "84690685"
type input "0684690685"
click at [639, 55] on button "submit" at bounding box center [631, 53] width 15 height 20
click at [636, 52] on icon "submit" at bounding box center [630, 50] width 9 height 7
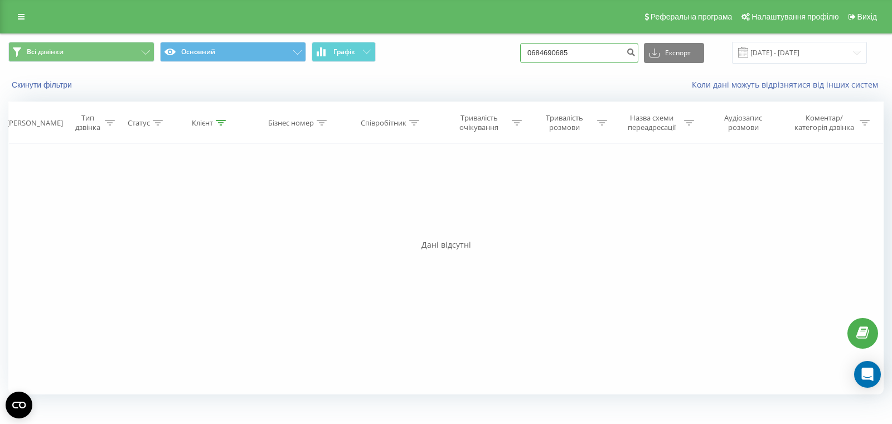
drag, startPoint x: 605, startPoint y: 51, endPoint x: 489, endPoint y: 38, distance: 116.7
click at [489, 38] on div "Всі дзвінки Основний Графік 0684690685 Експорт .csv .xls .xlsx 19.06.2025 - 19.…" at bounding box center [446, 52] width 891 height 37
paste input "991038652"
type input "0991038652"
click at [639, 53] on button "submit" at bounding box center [631, 53] width 15 height 20
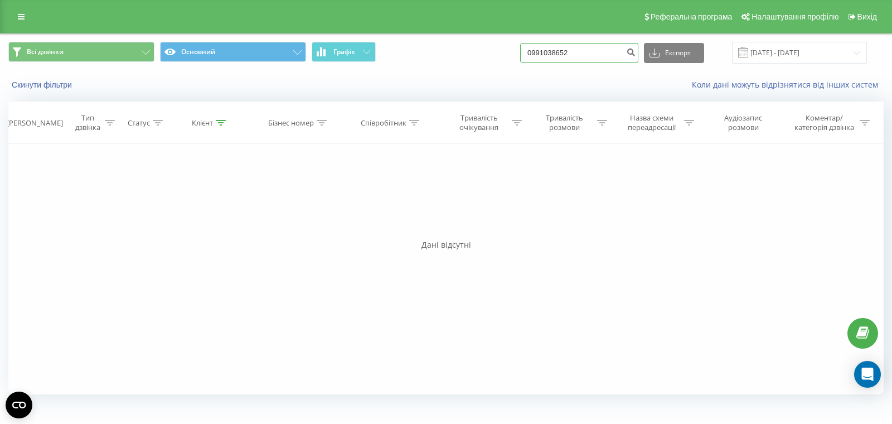
drag, startPoint x: 604, startPoint y: 51, endPoint x: 511, endPoint y: 44, distance: 92.9
click at [504, 43] on div "Всі дзвінки Основний Графік 0991038652 Експорт .csv .xls .xlsx 19.06.2025 - 19.…" at bounding box center [446, 53] width 876 height 22
paste input "416602"
type input "0994166022"
click at [636, 54] on icon "submit" at bounding box center [630, 50] width 9 height 7
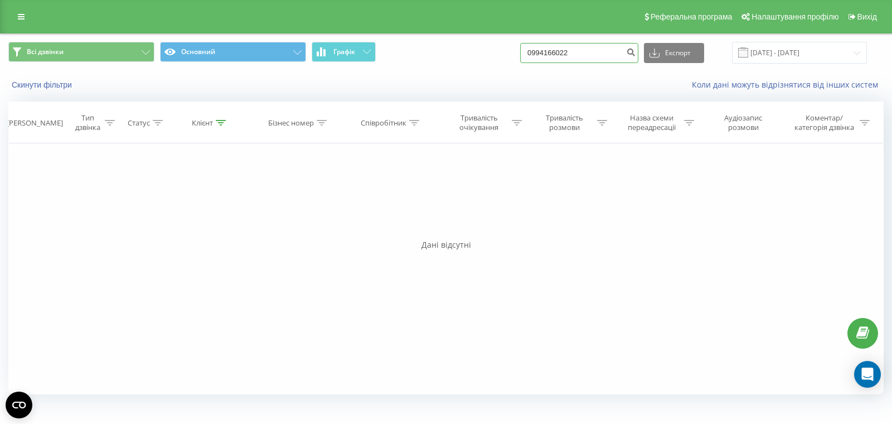
drag, startPoint x: 606, startPoint y: 54, endPoint x: 527, endPoint y: 44, distance: 80.5
click at [527, 44] on div "Всі дзвінки Основний Графік 0994166022 Експорт .csv .xls .xlsx 19.06.2025 - 19.…" at bounding box center [446, 53] width 876 height 22
paste input "56984853"
type input "0956984853"
click at [639, 53] on button "submit" at bounding box center [631, 53] width 15 height 20
